Goal: Transaction & Acquisition: Purchase product/service

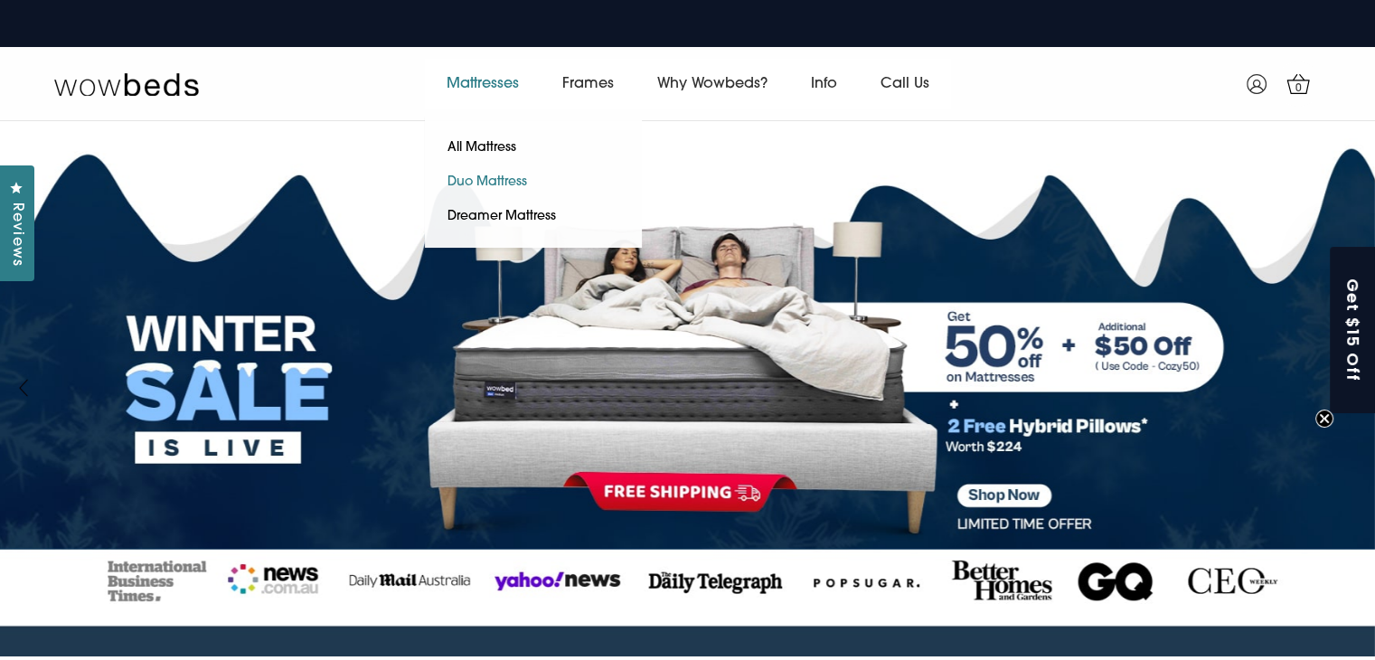
click at [496, 180] on link "Duo Mattress" at bounding box center [487, 182] width 125 height 34
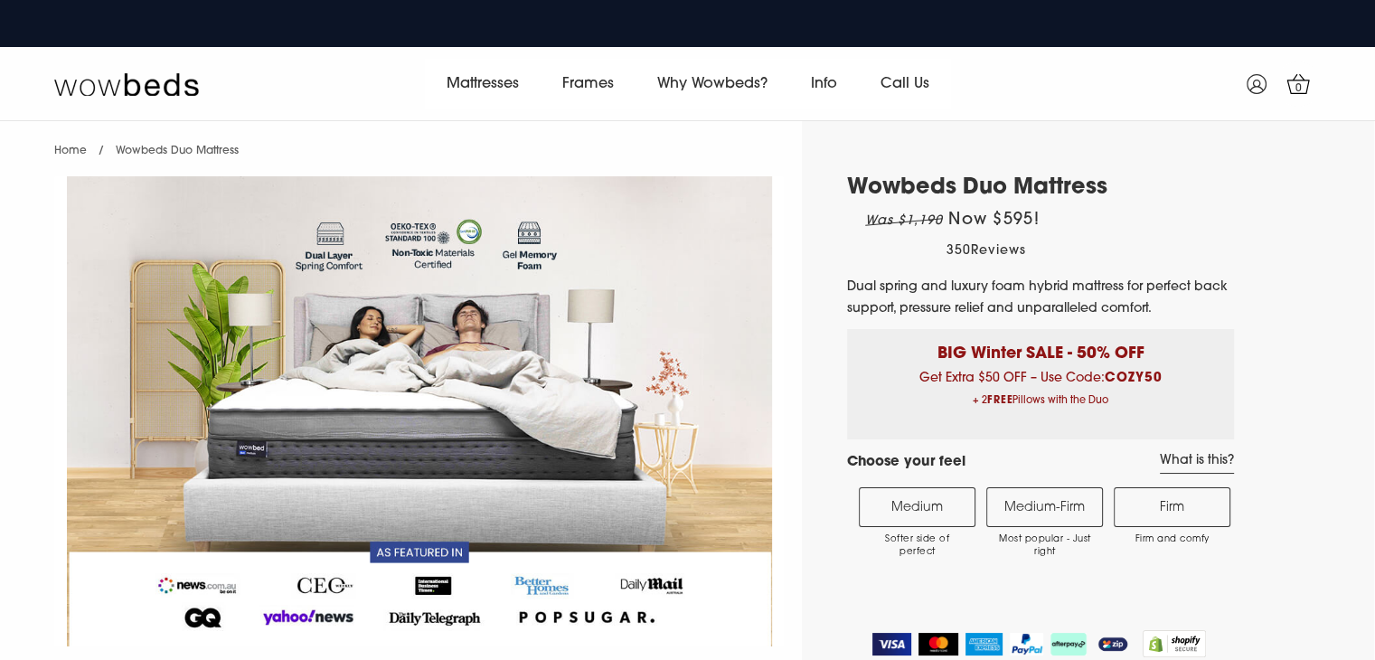
select select "Medium-Firm"
select select "Queen"
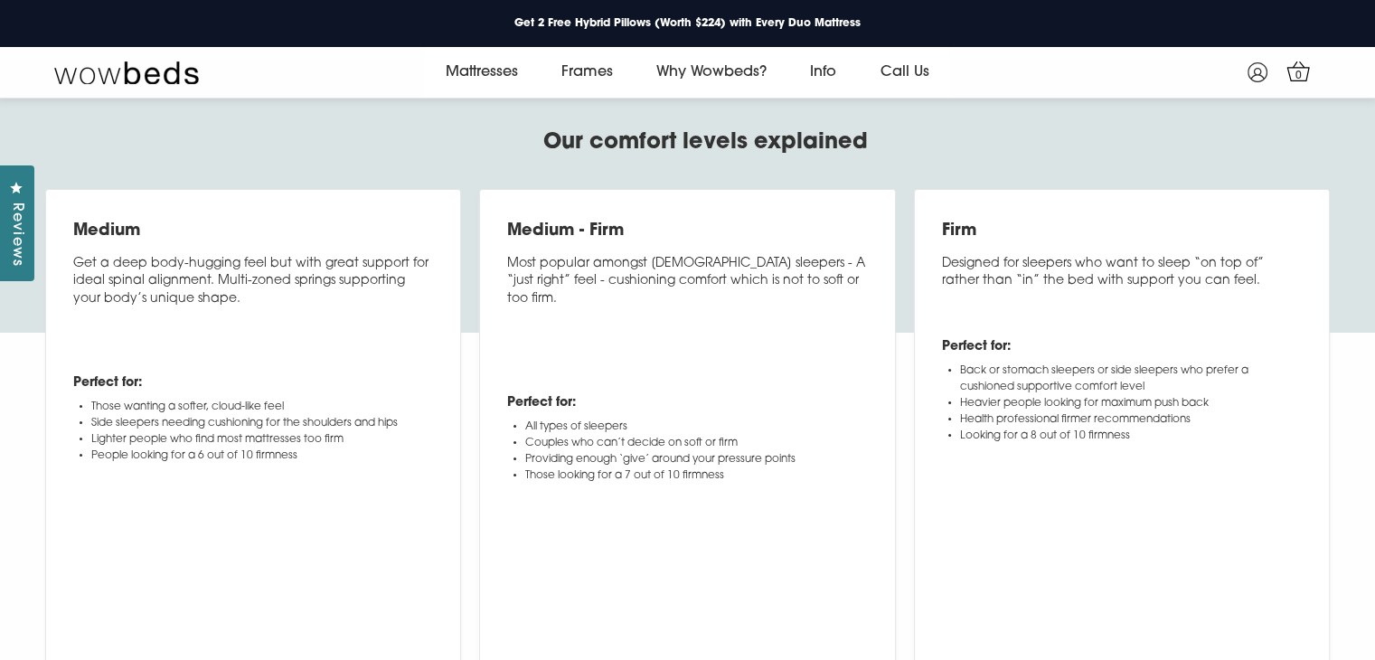
scroll to position [7028, 0]
